Goal: Information Seeking & Learning: Find specific fact

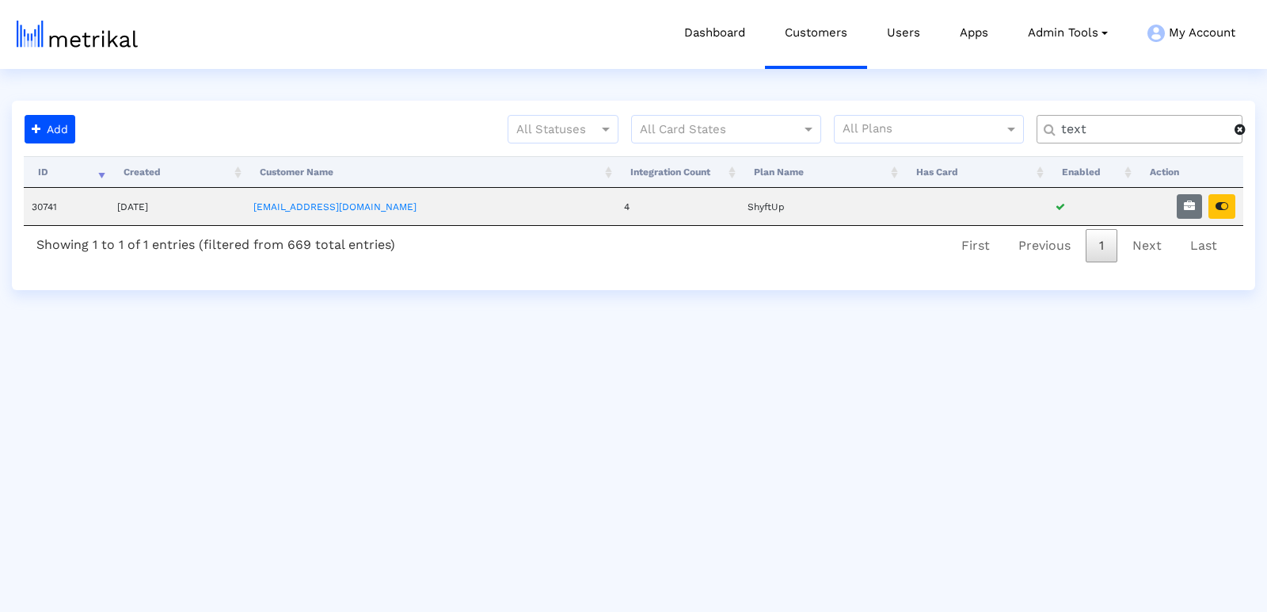
click at [1073, 127] on input "text" at bounding box center [1142, 129] width 185 height 17
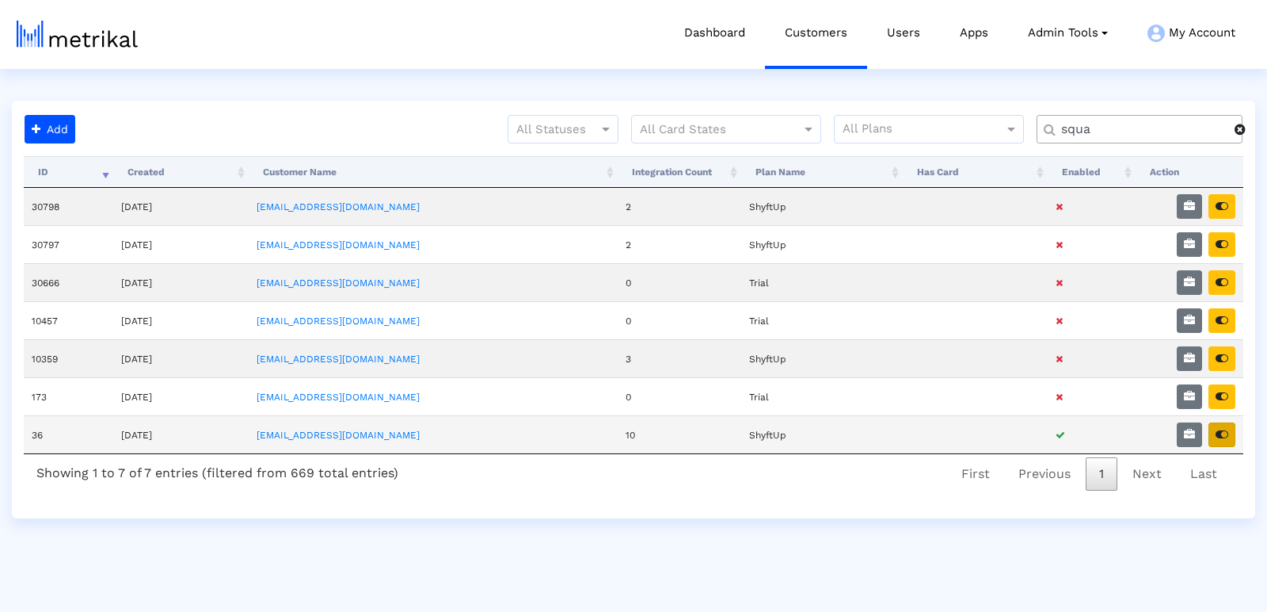
type input "squa"
click at [1223, 429] on icon "button" at bounding box center [1222, 434] width 13 height 11
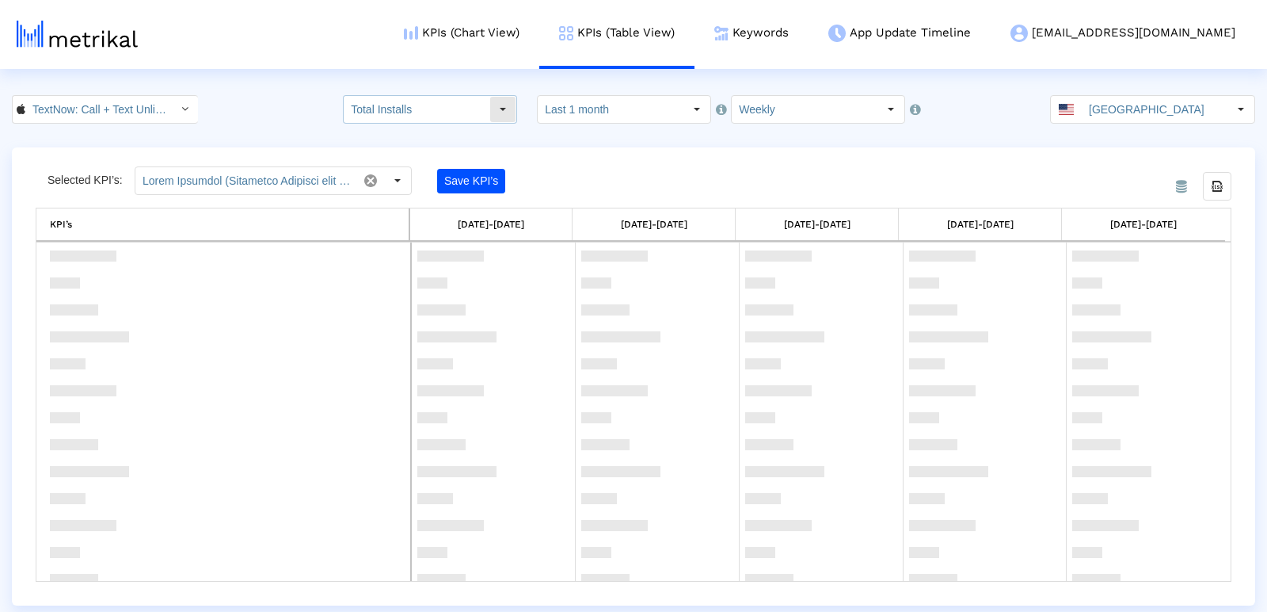
scroll to position [1327, 0]
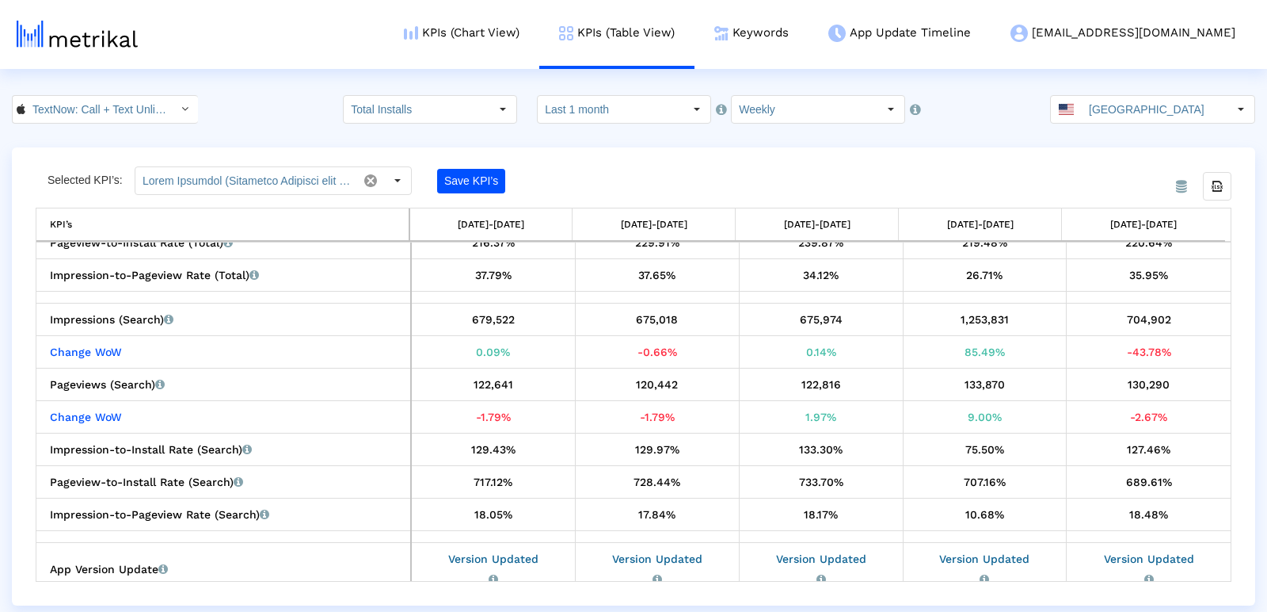
click at [129, 124] on crea-index "TextNow: Call + Text Unlimited < 314716233 > Total Installs Select how far back…" at bounding box center [633, 350] width 1267 height 510
click at [124, 112] on input "TextNow: Call + Text Unlimited < 314716233 >" at bounding box center [96, 109] width 143 height 27
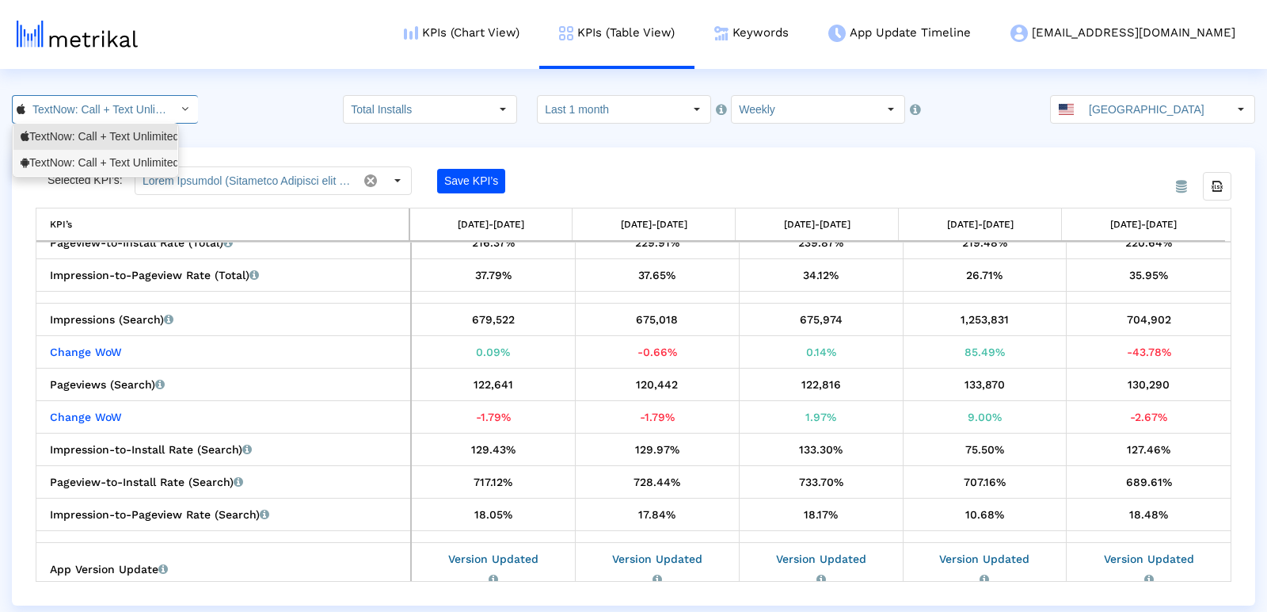
click at [119, 162] on div "TextNow: Call + Text Unlimited <com.enflick.android.TextNow>" at bounding box center [96, 162] width 150 height 15
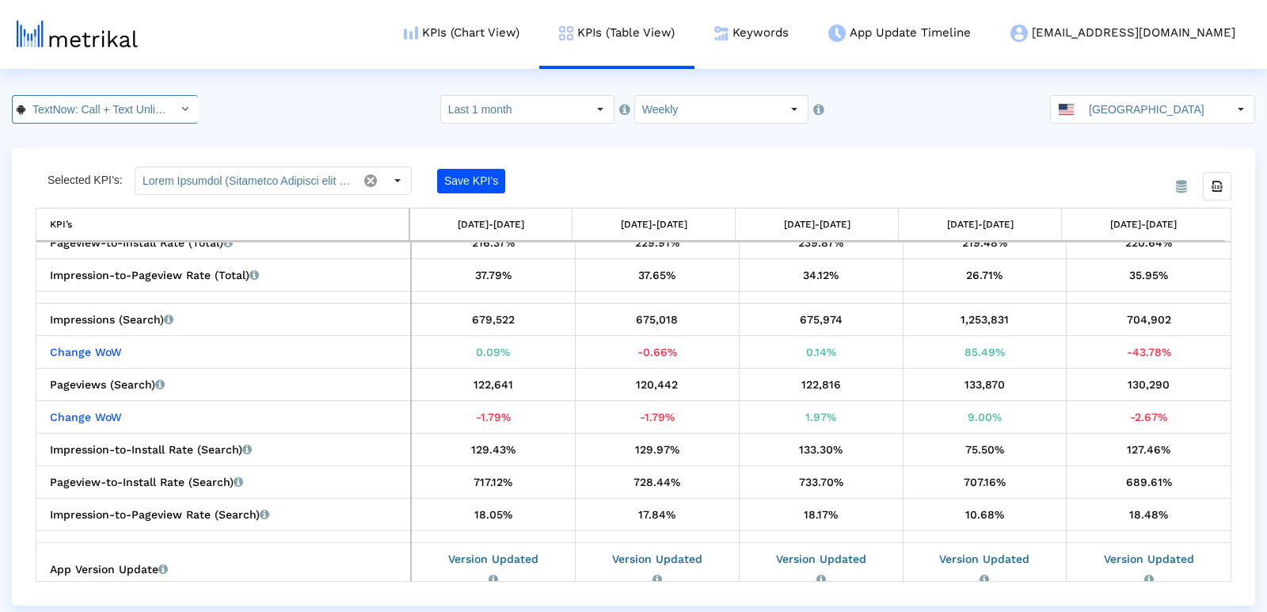
scroll to position [0, 202]
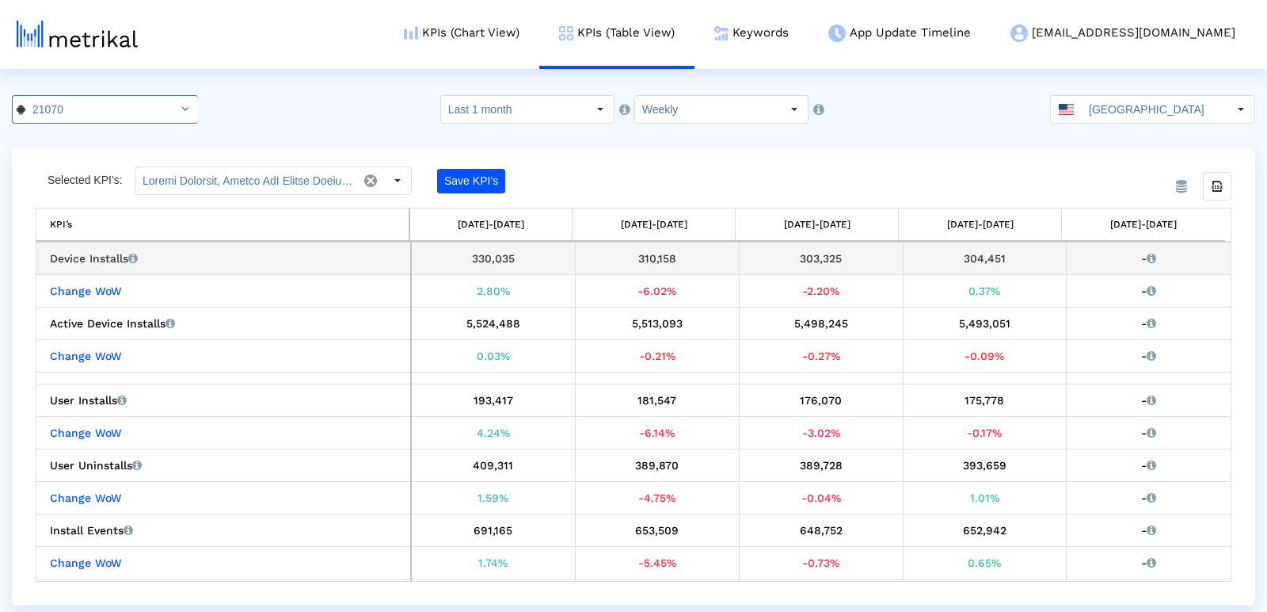
click at [971, 259] on div "304,451" at bounding box center [985, 258] width 152 height 21
copy div "304,451"
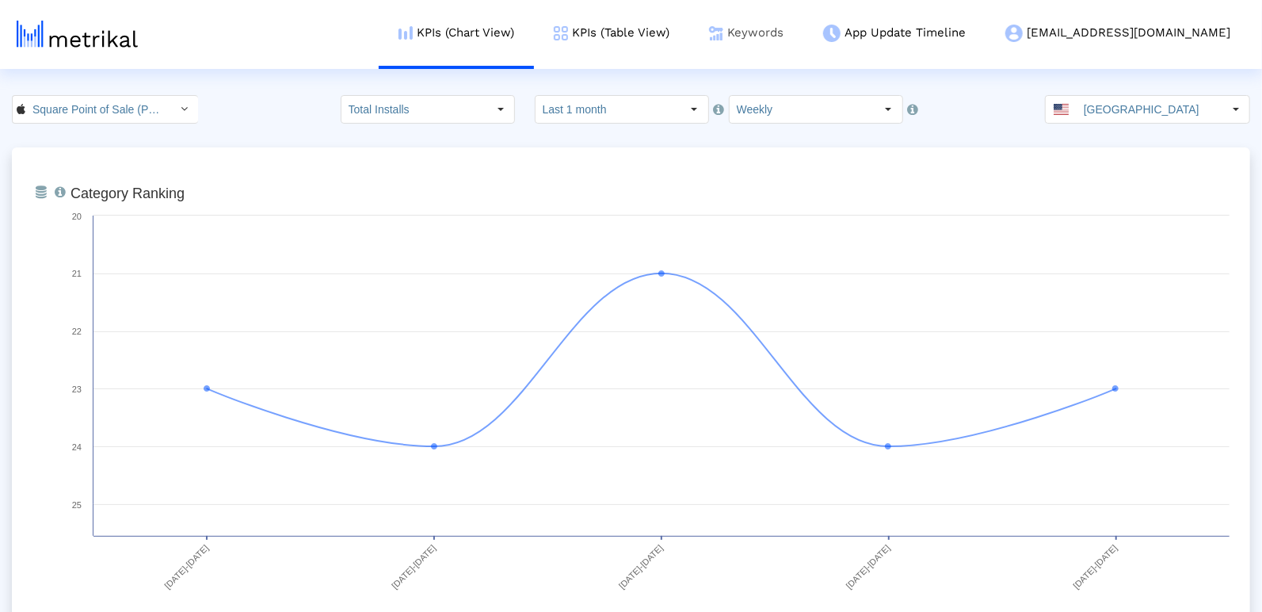
click at [803, 36] on link "Keywords" at bounding box center [746, 33] width 114 height 66
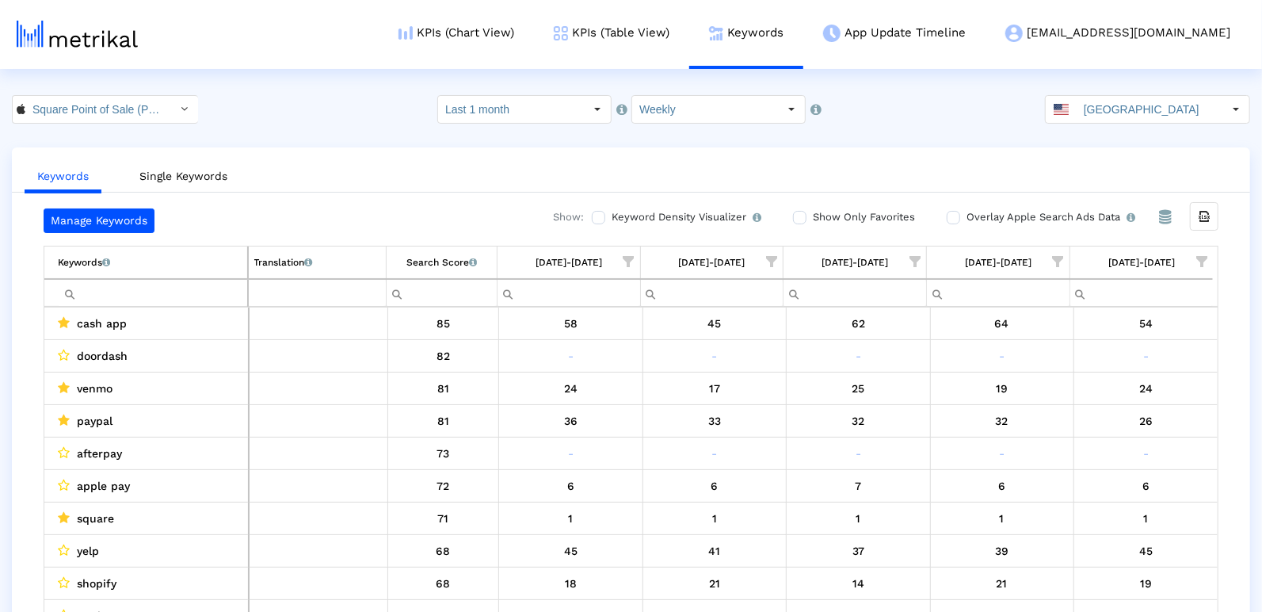
click at [200, 293] on input "Filter cell" at bounding box center [152, 293] width 189 height 26
type input "p"
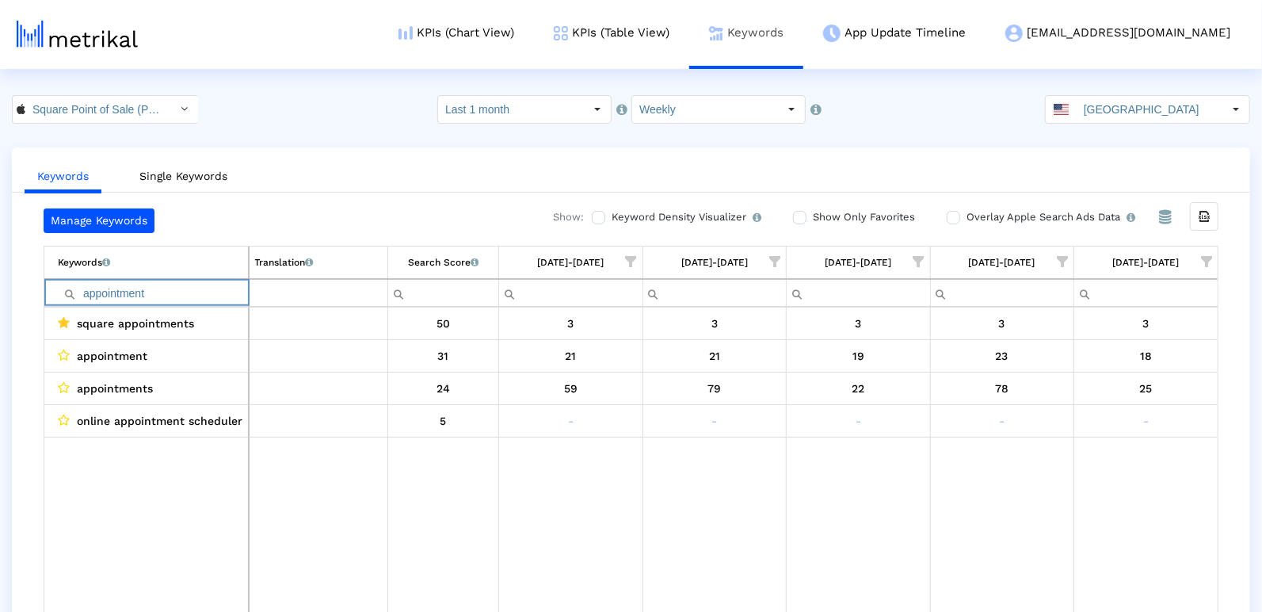
type input "appointment"
